Goal: Task Accomplishment & Management: Use online tool/utility

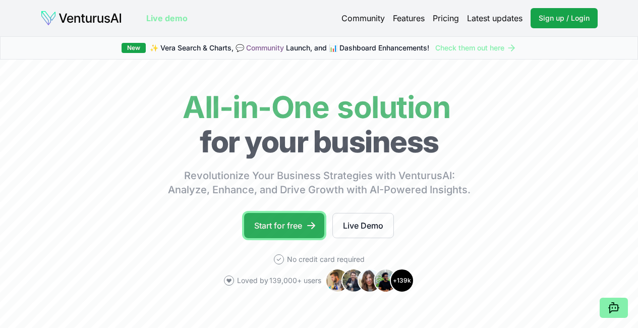
click at [284, 238] on link "Start for free" at bounding box center [284, 225] width 80 height 25
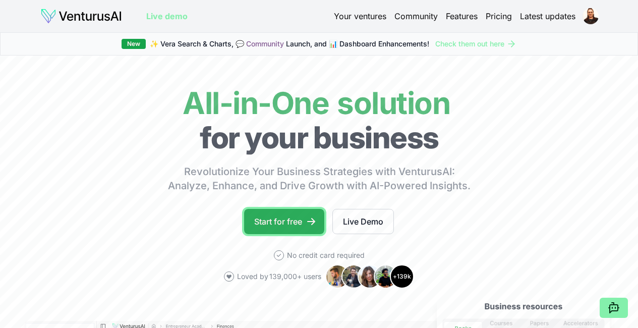
click at [274, 234] on link "Start for free" at bounding box center [284, 221] width 80 height 25
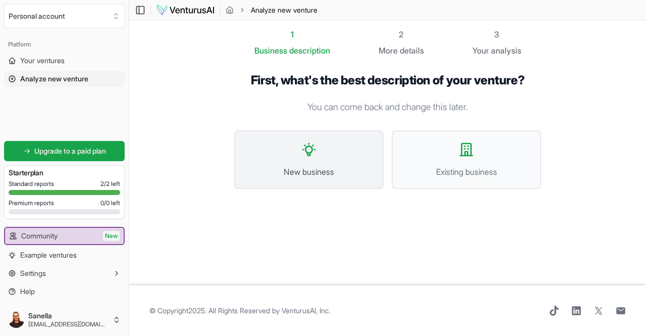
click at [308, 166] on span "New business" at bounding box center [308, 172] width 127 height 12
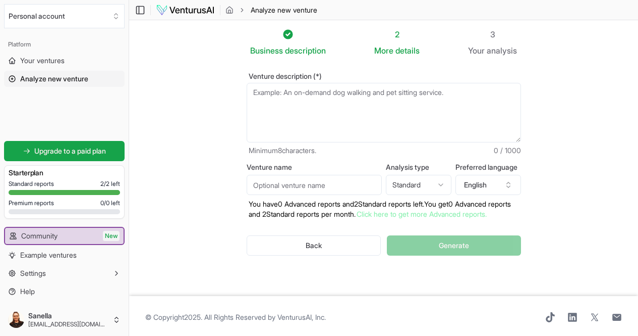
click at [273, 102] on textarea "Venture description (*)" at bounding box center [384, 113] width 275 height 60
paste textarea "We are developing an AI-based optimization system for microalgae production. Th…"
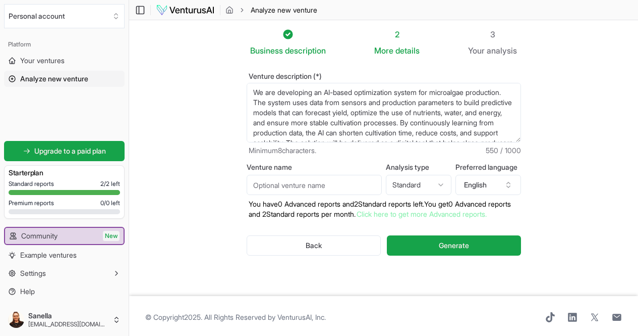
scroll to position [15, 0]
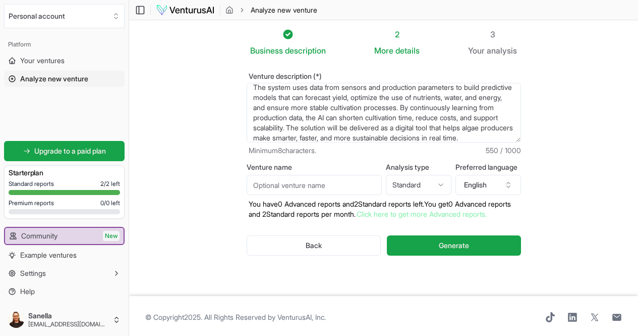
type textarea "We are developing an AI-based optimization system for microalgae production. Th…"
click at [341, 187] on input "Venture name" at bounding box center [314, 185] width 135 height 20
type input "PriAlgae"
click at [447, 186] on html "We value your privacy We use cookies to enhance your browsing experience, serve…" at bounding box center [319, 168] width 638 height 336
select select "advanced"
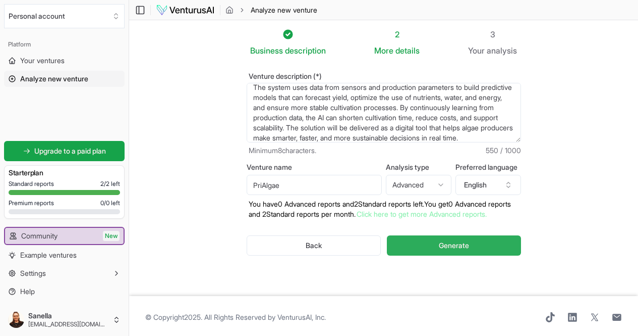
click at [426, 243] on button "Generate" at bounding box center [454, 245] width 134 height 20
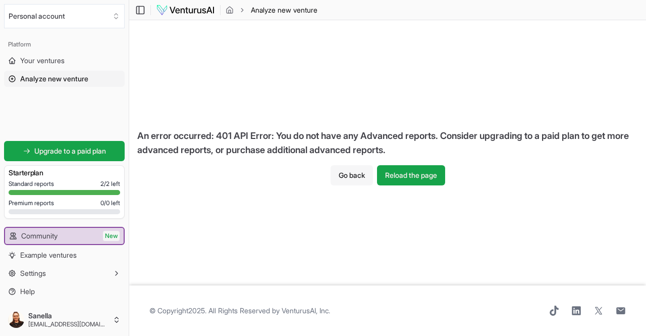
click at [355, 173] on button "Go back" at bounding box center [352, 175] width 42 height 20
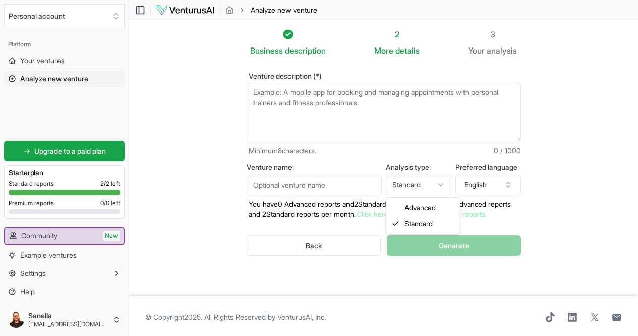
click at [453, 184] on html "We value your privacy We use cookies to enhance your browsing experience, serve…" at bounding box center [319, 168] width 638 height 336
click at [447, 179] on html "We value your privacy We use cookies to enhance your browsing experience, serve…" at bounding box center [319, 168] width 638 height 336
select select "standard"
click at [450, 246] on div "Back Generate" at bounding box center [384, 245] width 275 height 52
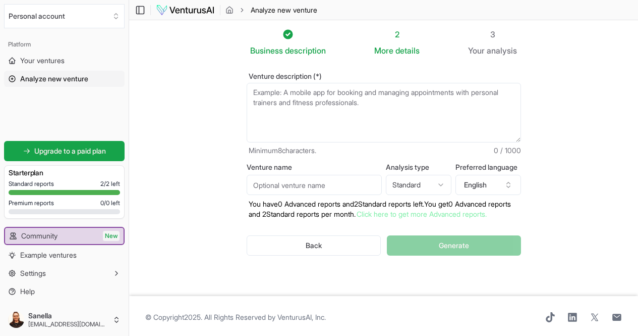
click at [279, 86] on textarea "Venture description (*)" at bounding box center [384, 113] width 275 height 60
paste textarea "We are developing an AI-based optimization system for microalgae production. Th…"
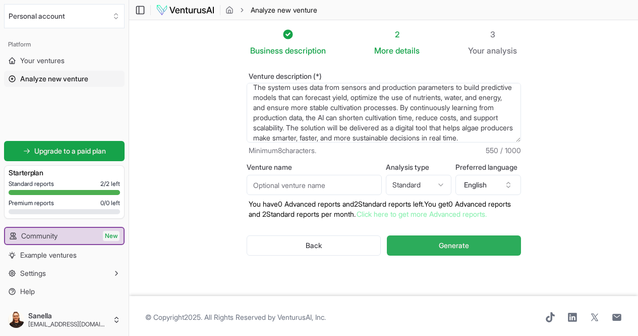
type textarea "We are developing an AI-based optimization system for microalgae production. Th…"
click at [451, 247] on span "Generate" at bounding box center [454, 245] width 30 height 10
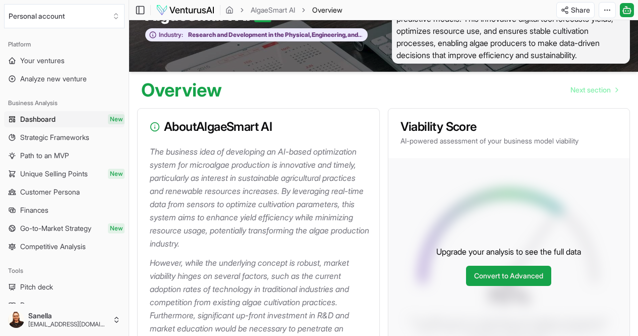
scroll to position [42, 0]
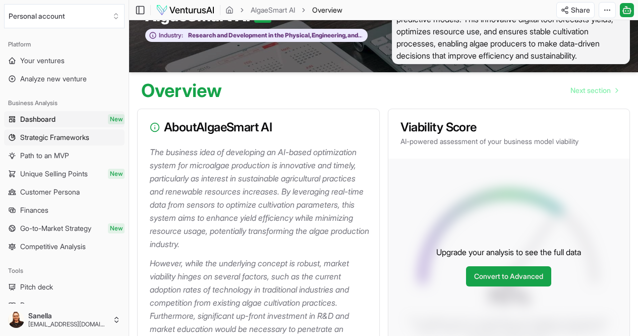
click at [74, 136] on span "Strategic Frameworks" at bounding box center [54, 137] width 69 height 10
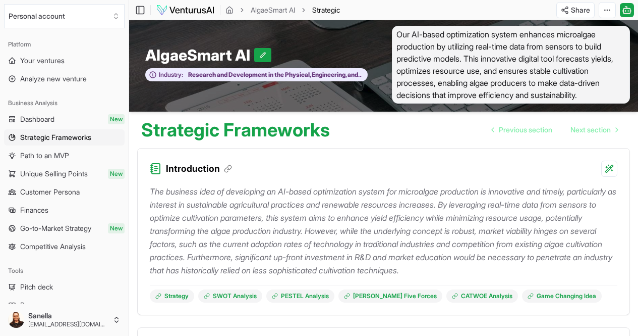
scroll to position [2, 0]
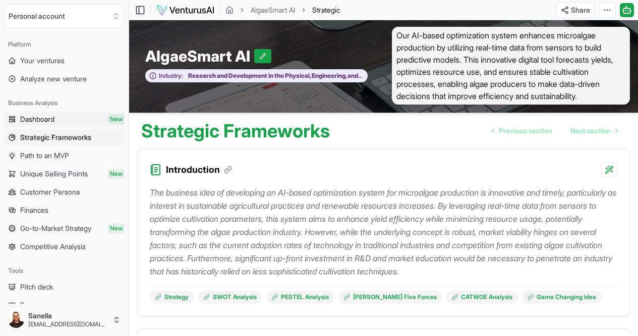
click at [52, 122] on span "Dashboard" at bounding box center [37, 119] width 34 height 10
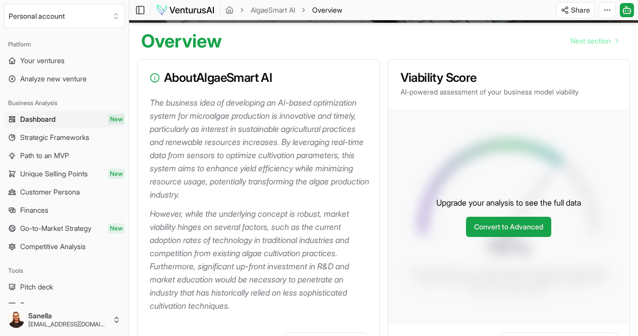
scroll to position [92, 0]
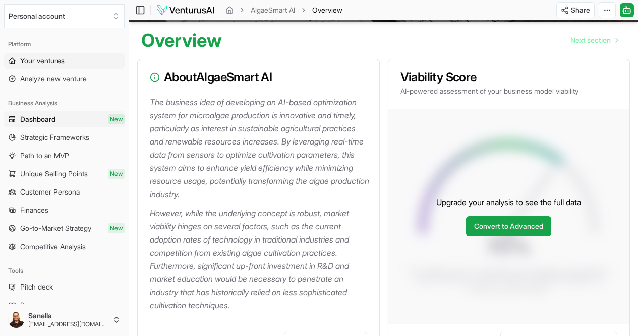
click at [42, 58] on span "Your ventures" at bounding box center [42, 61] width 44 height 10
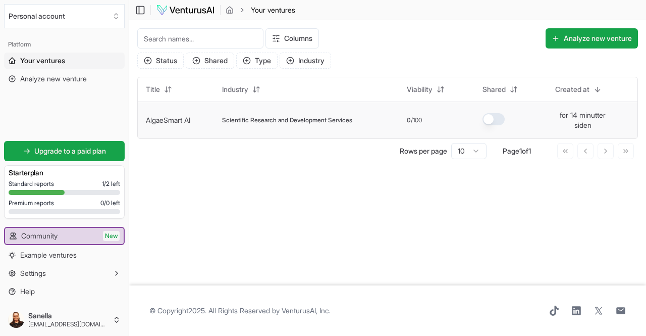
click at [239, 123] on span "Scientific Research and Development Services" at bounding box center [287, 120] width 130 height 8
click at [299, 118] on span "Scientific Research and Development Services" at bounding box center [287, 120] width 130 height 8
click at [258, 116] on td "Scientific Research and Development Services" at bounding box center [306, 119] width 185 height 37
click at [167, 120] on link "AlgaeSmart AI" at bounding box center [168, 120] width 44 height 9
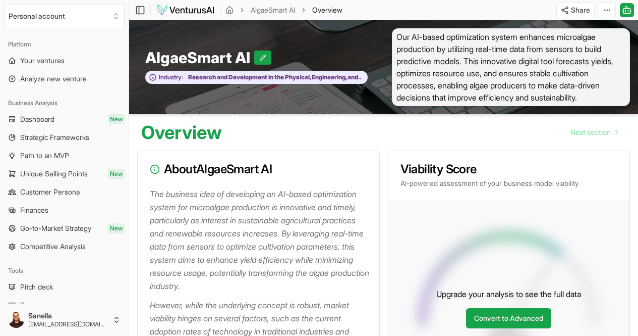
click at [489, 81] on span "Our AI-based optimization system enhances microalgae production by utilizing re…" at bounding box center [511, 67] width 239 height 78
click at [511, 56] on span "Our AI-based optimization system enhances microalgae production by utilizing re…" at bounding box center [511, 67] width 239 height 78
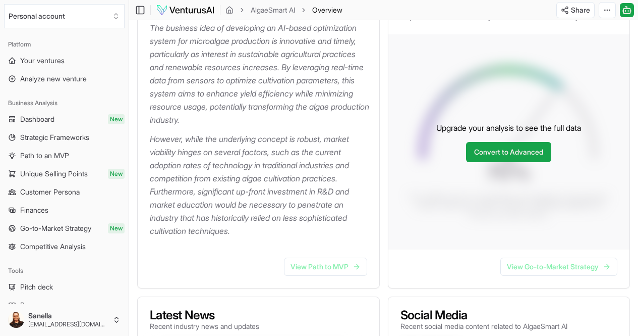
scroll to position [168, 0]
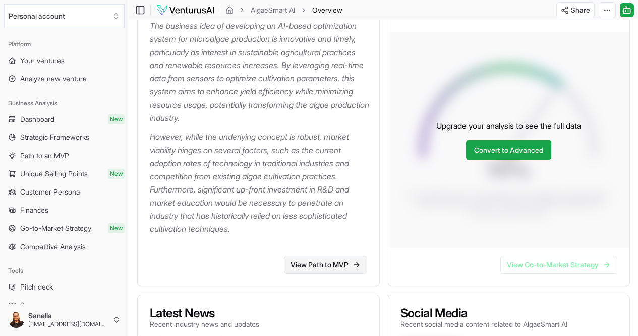
click at [312, 270] on link "View Path to MVP" at bounding box center [325, 264] width 83 height 18
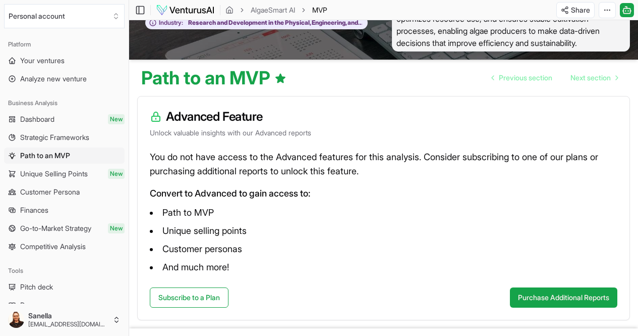
scroll to position [48, 0]
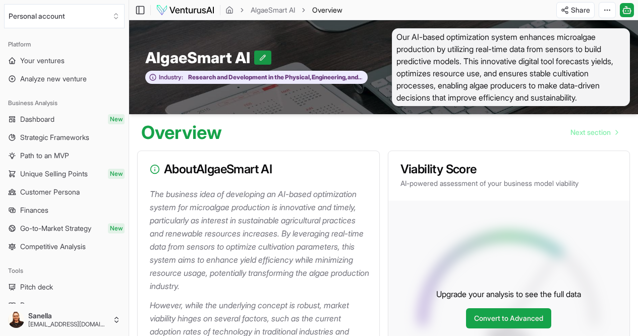
click at [264, 58] on icon at bounding box center [262, 57] width 7 height 7
click at [402, 69] on span "Our AI-based optimization system enhances microalgae production by utilizing re…" at bounding box center [511, 67] width 239 height 78
click at [272, 55] on button at bounding box center [267, 57] width 17 height 14
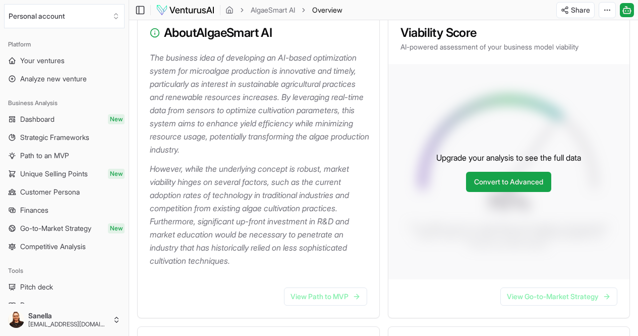
scroll to position [141, 0]
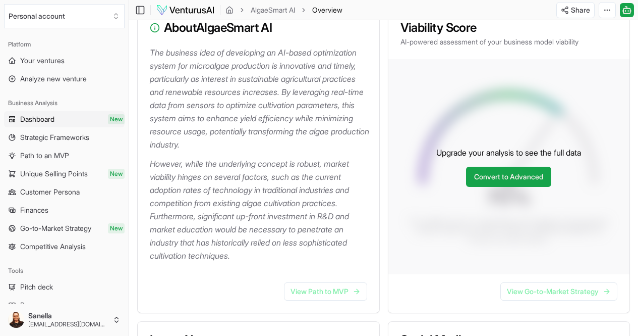
click at [42, 120] on span "Dashboard" at bounding box center [37, 119] width 34 height 10
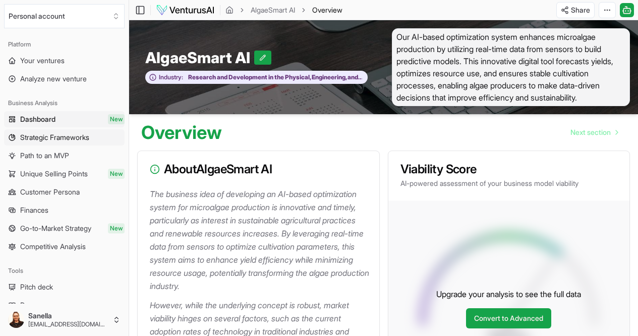
click at [37, 140] on span "Strategic Frameworks" at bounding box center [54, 137] width 69 height 10
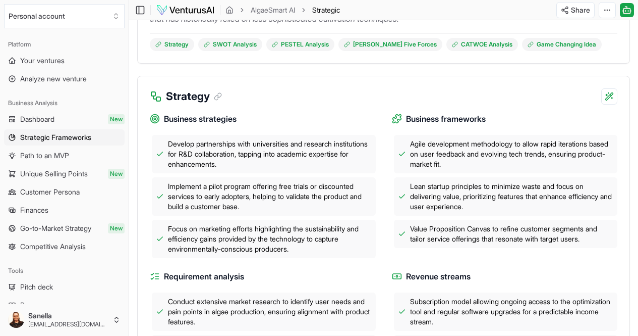
scroll to position [256, 0]
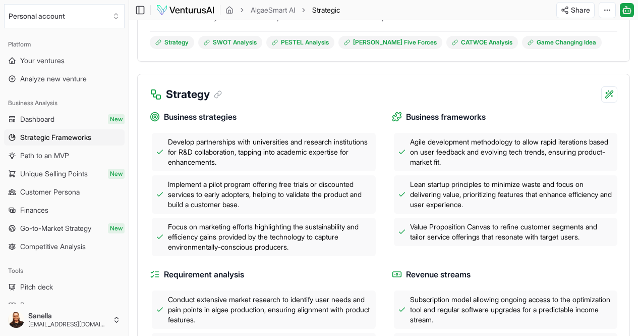
click at [255, 167] on span "Develop partnerships with universities and research institutions for R&D collab…" at bounding box center [270, 152] width 204 height 30
